Goal: Task Accomplishment & Management: Use online tool/utility

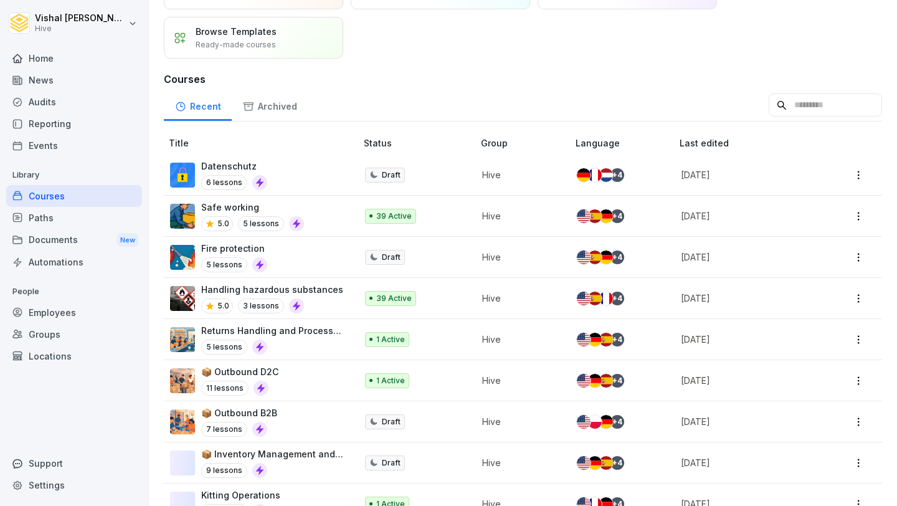
scroll to position [148, 0]
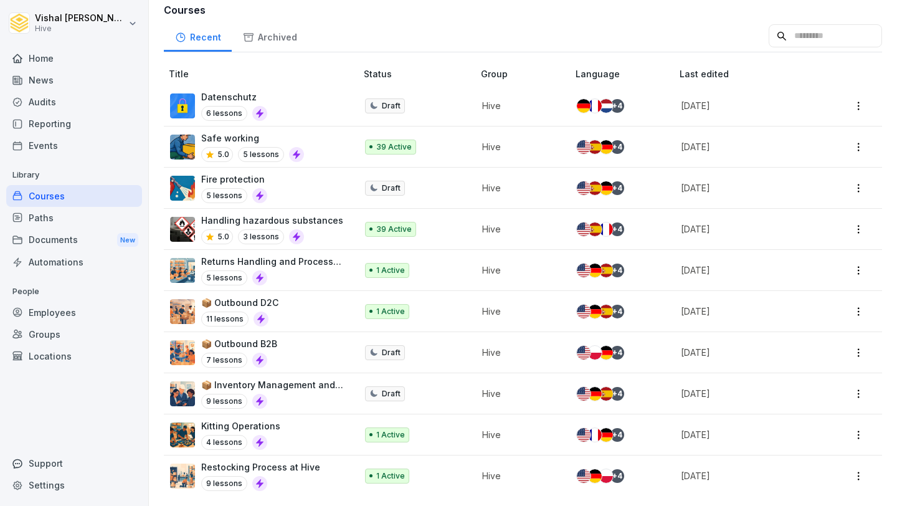
click at [291, 395] on div "9 lessons" at bounding box center [272, 401] width 143 height 15
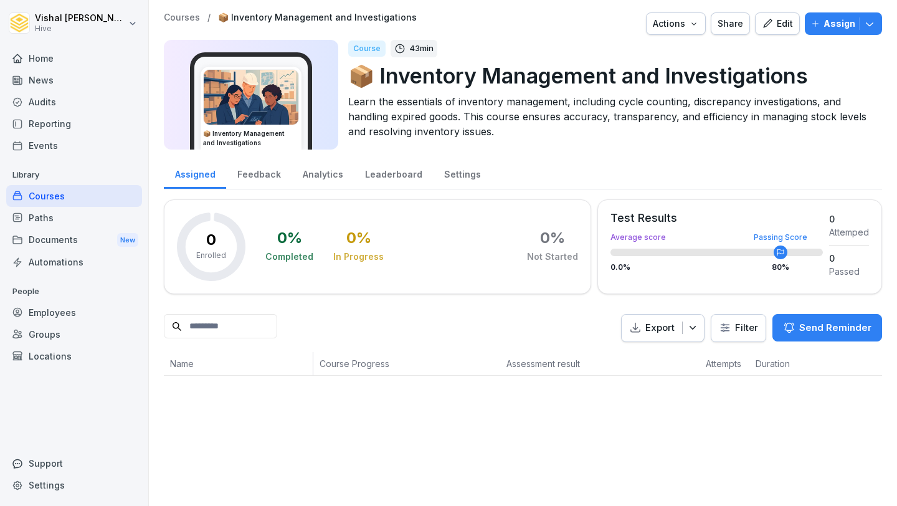
click at [781, 24] on div "Edit" at bounding box center [777, 24] width 31 height 14
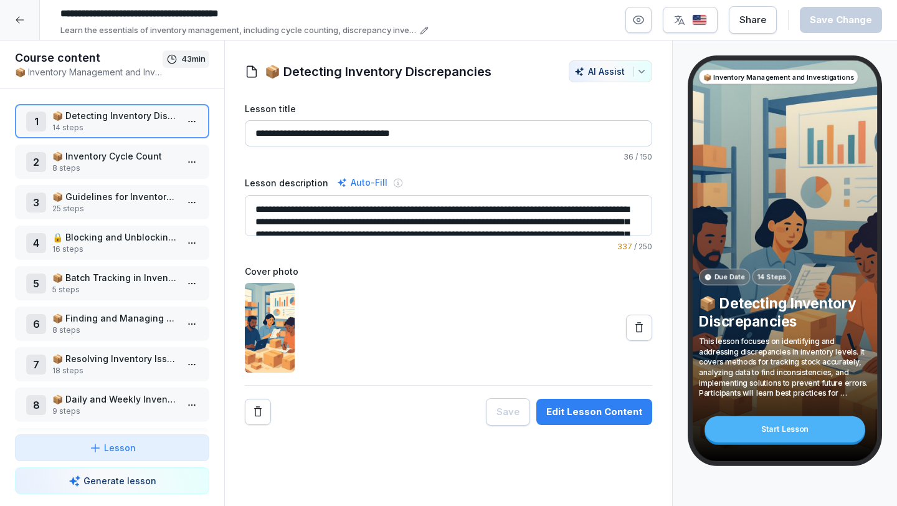
scroll to position [15, 0]
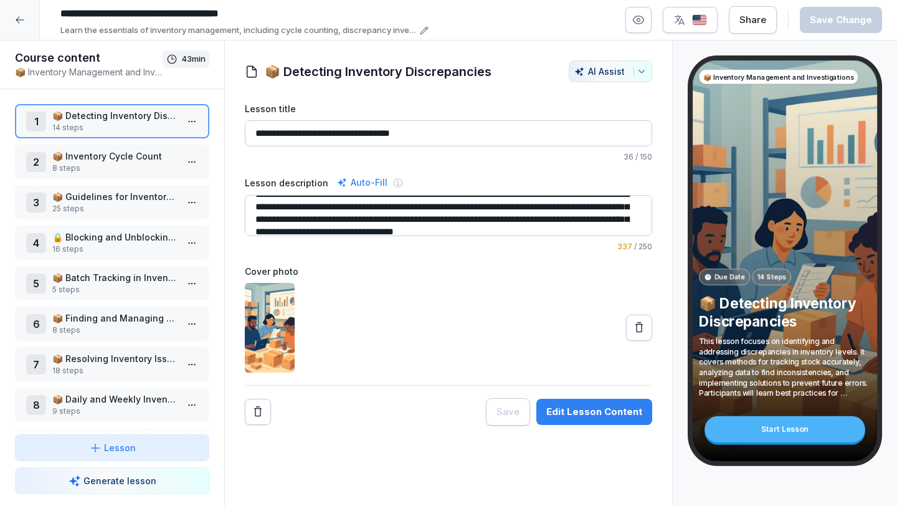
click at [558, 393] on div "**********" at bounding box center [448, 263] width 407 height 323
click at [559, 408] on div "Edit Lesson Content" at bounding box center [594, 412] width 96 height 14
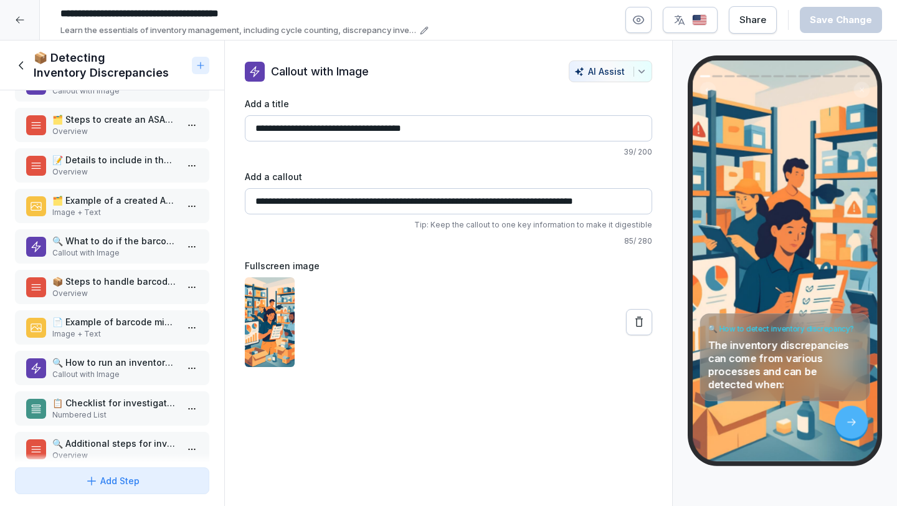
scroll to position [191, 0]
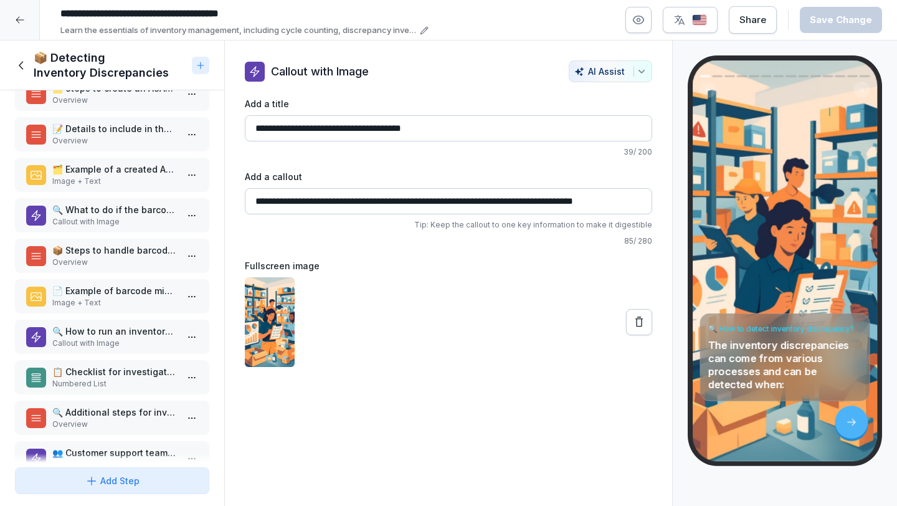
click at [120, 384] on p "Numbered List" at bounding box center [114, 383] width 125 height 11
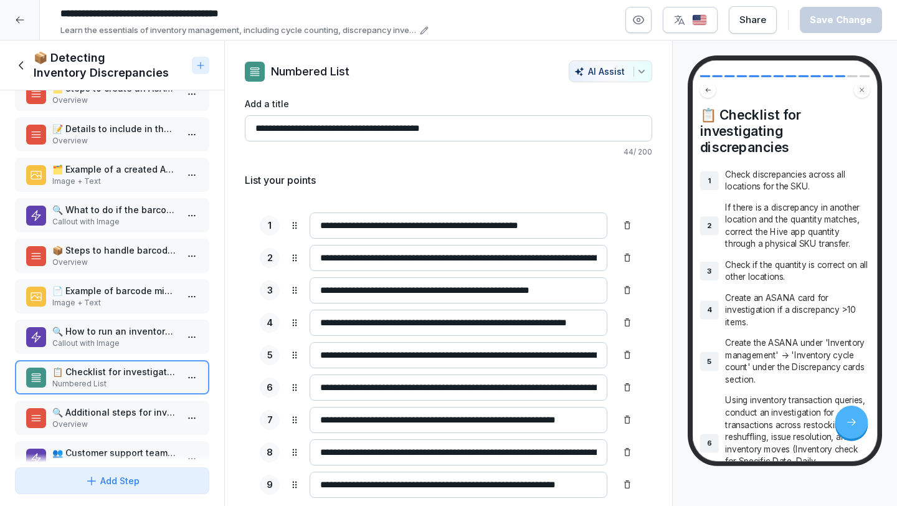
scroll to position [31, 0]
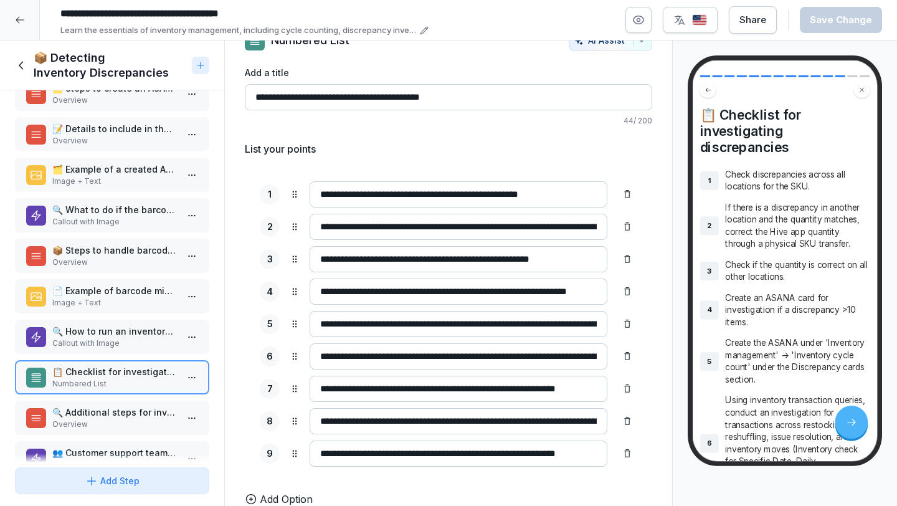
click at [139, 346] on p "Callout with Image" at bounding box center [114, 343] width 125 height 11
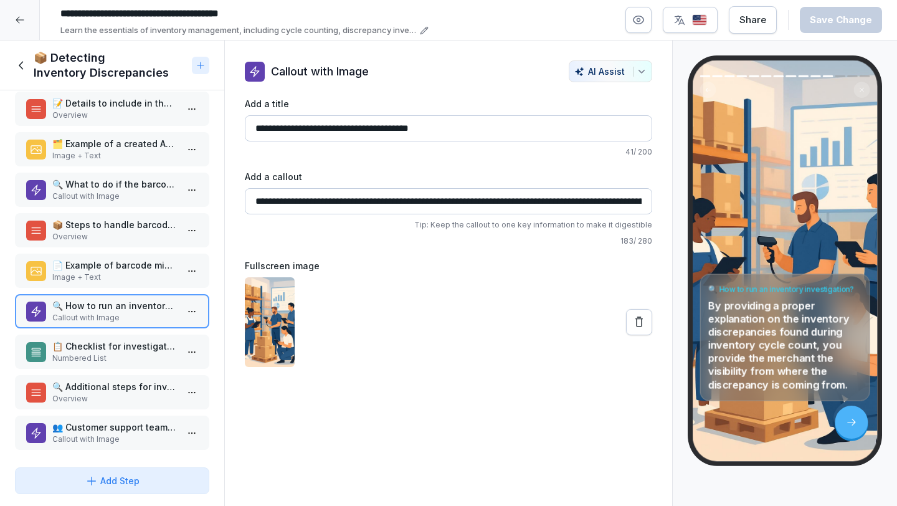
scroll to position [219, 0]
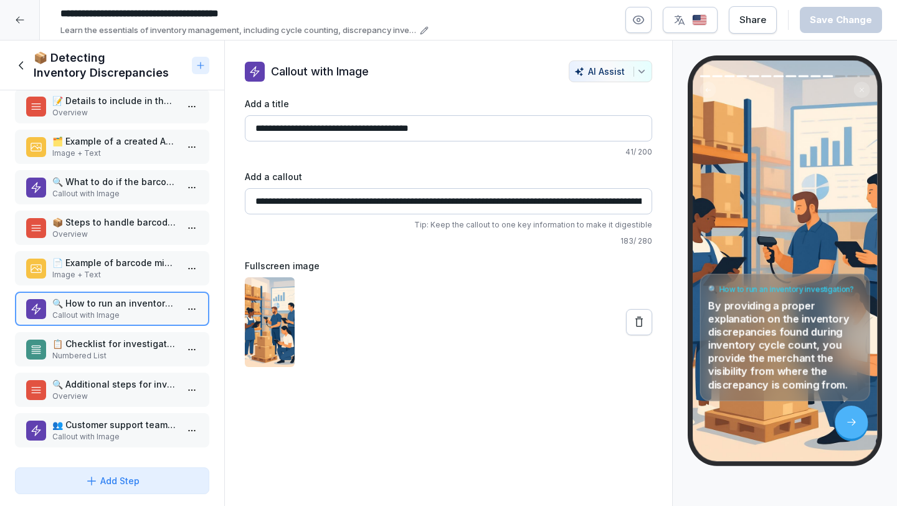
click at [138, 392] on p "Overview" at bounding box center [114, 396] width 125 height 11
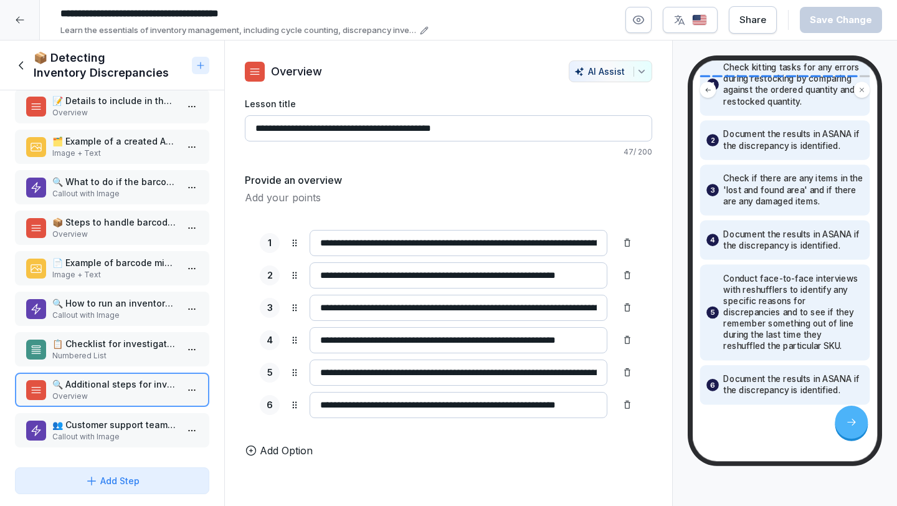
scroll to position [136, 0]
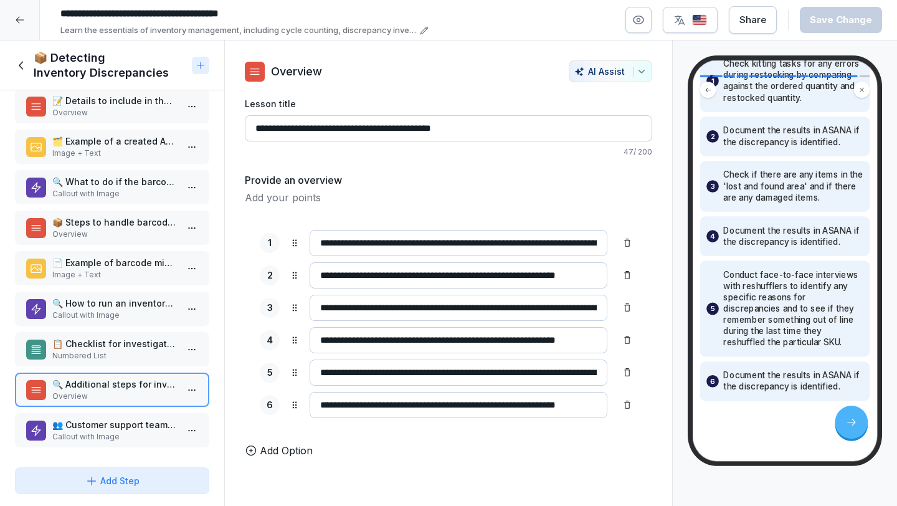
click at [130, 431] on p "Callout with Image" at bounding box center [114, 436] width 125 height 11
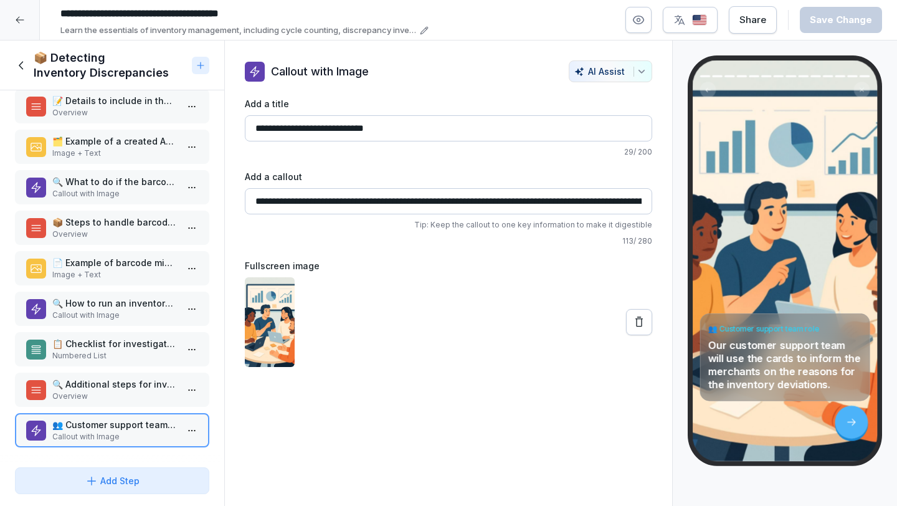
click at [108, 309] on p "🔍 How to run an inventory investigation?" at bounding box center [114, 303] width 125 height 13
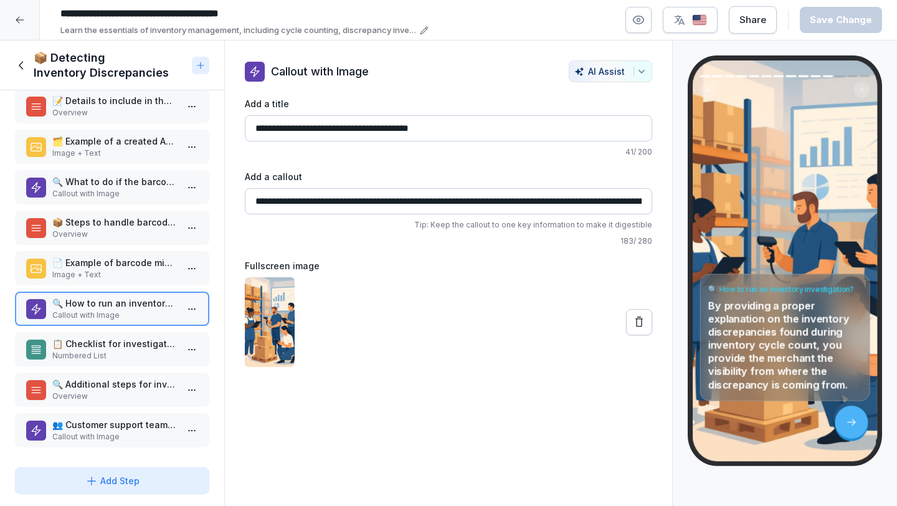
click at [134, 348] on p "📋 Checklist for investigating discrepancies" at bounding box center [114, 343] width 125 height 13
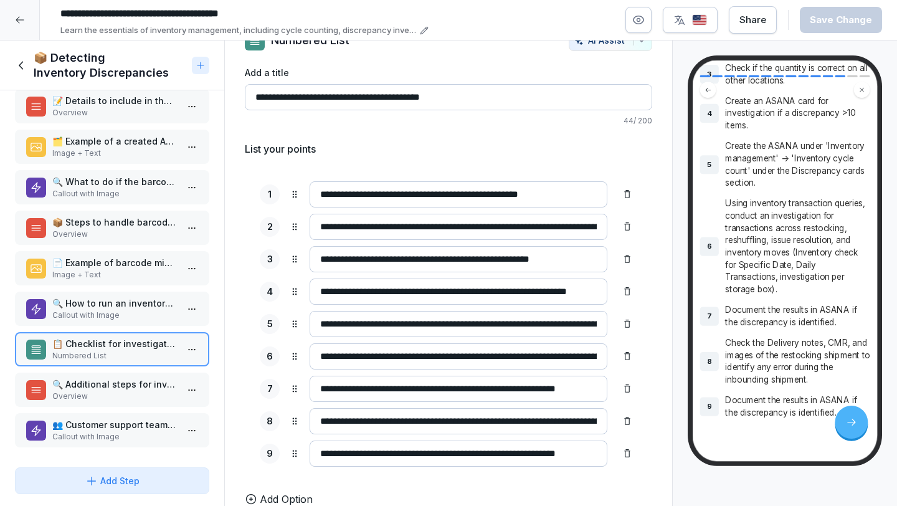
scroll to position [284, 0]
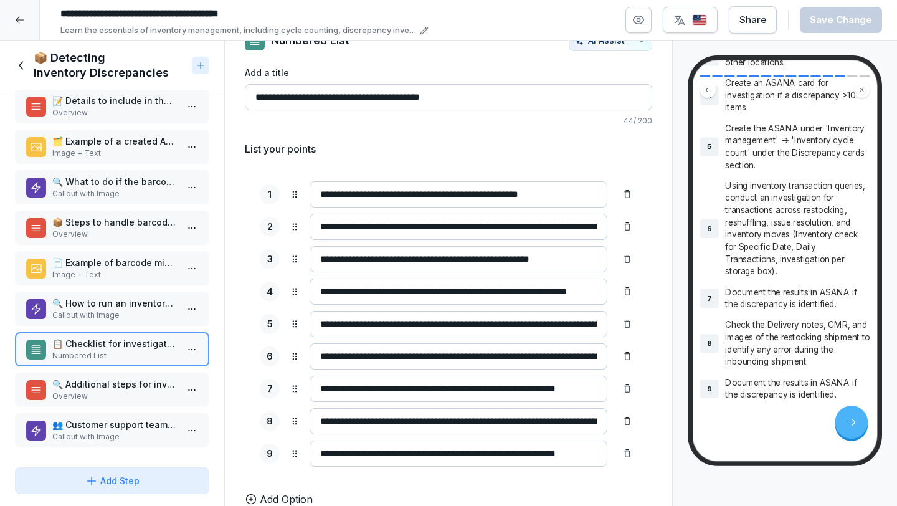
click at [138, 266] on p "📄 Example of barcode mismatch documentation" at bounding box center [114, 262] width 125 height 13
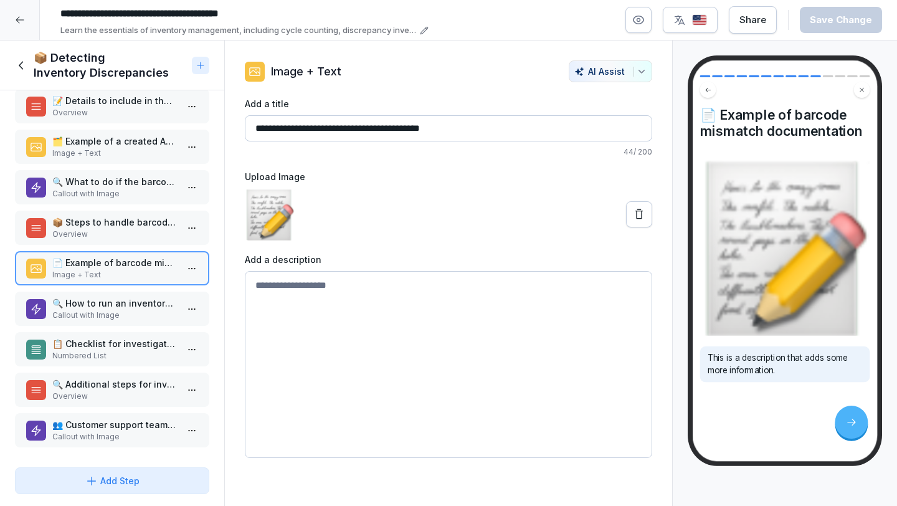
click at [128, 315] on p "Callout with Image" at bounding box center [114, 315] width 125 height 11
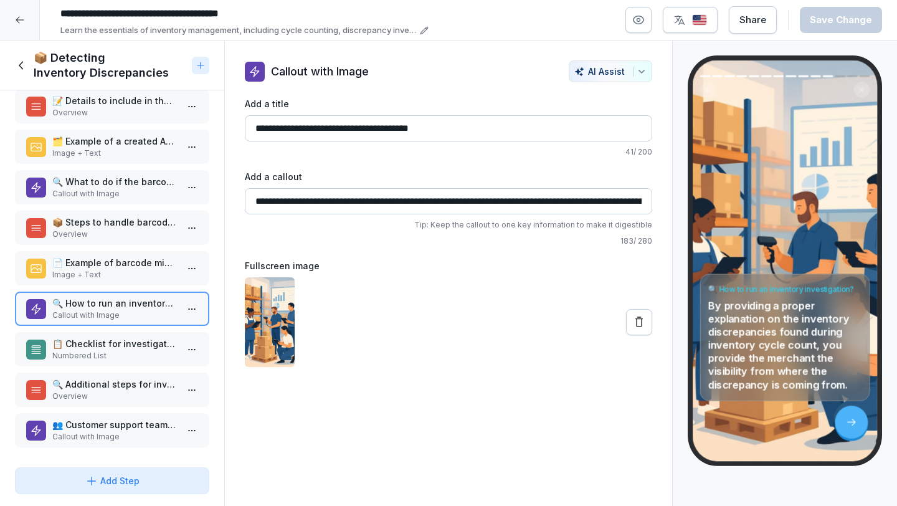
click at [146, 347] on p "📋 Checklist for investigating discrepancies" at bounding box center [114, 343] width 125 height 13
